Goal: Information Seeking & Learning: Find specific fact

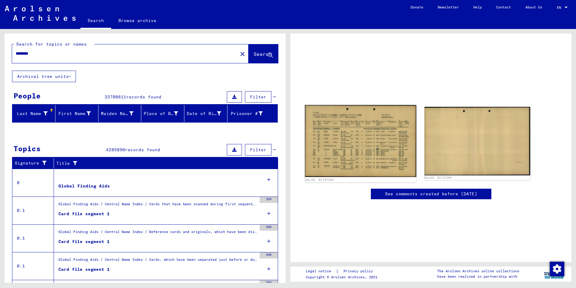
click at [351, 147] on img at bounding box center [360, 141] width 111 height 72
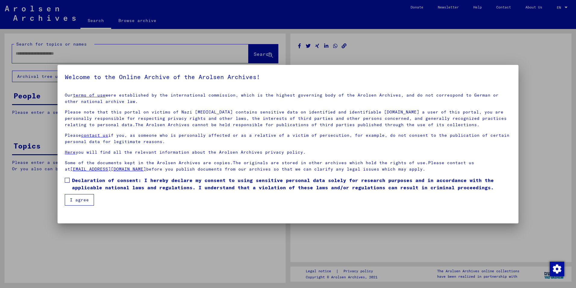
type input "********"
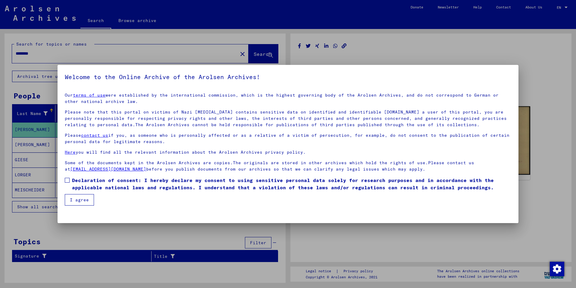
click at [80, 200] on button "I agree" at bounding box center [79, 199] width 29 height 11
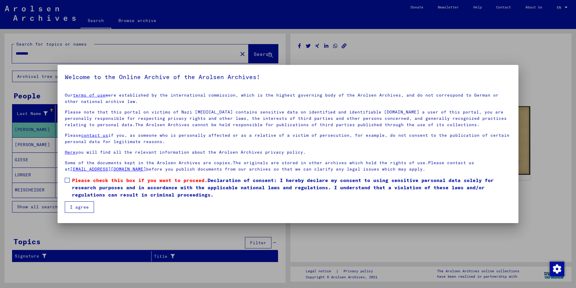
click at [80, 208] on button "I agree" at bounding box center [79, 206] width 29 height 11
click at [62, 179] on mat-dialog-content "Our terms of use were established by the international commission, which is the…" at bounding box center [288, 150] width 461 height 125
click at [66, 179] on span at bounding box center [67, 180] width 5 height 5
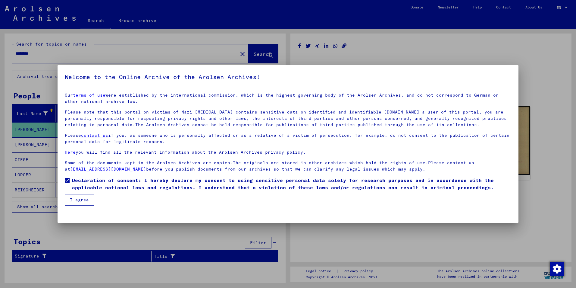
click at [76, 200] on button "I agree" at bounding box center [79, 199] width 29 height 11
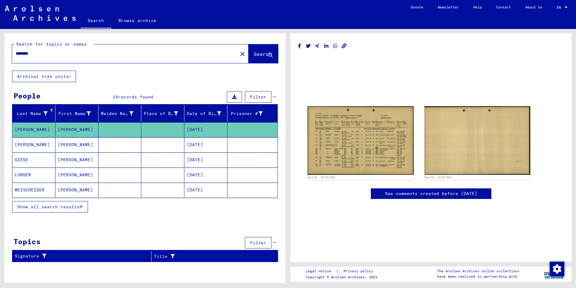
click at [203, 156] on mat-cell "[DATE]" at bounding box center [205, 159] width 43 height 15
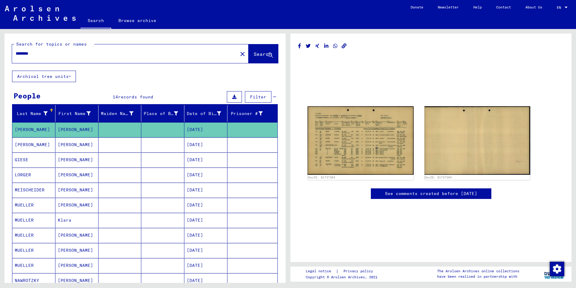
click at [72, 159] on mat-cell "[PERSON_NAME]" at bounding box center [76, 159] width 43 height 15
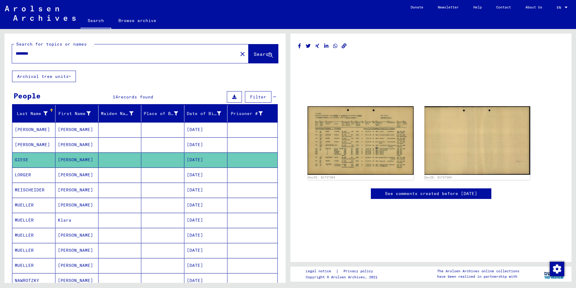
click at [73, 159] on mat-cell "[PERSON_NAME]" at bounding box center [76, 159] width 43 height 15
click at [189, 156] on mat-cell "[DATE]" at bounding box center [205, 159] width 43 height 15
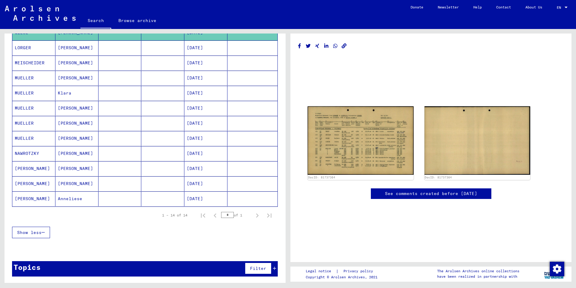
scroll to position [127, 0]
